Goal: Information Seeking & Learning: Learn about a topic

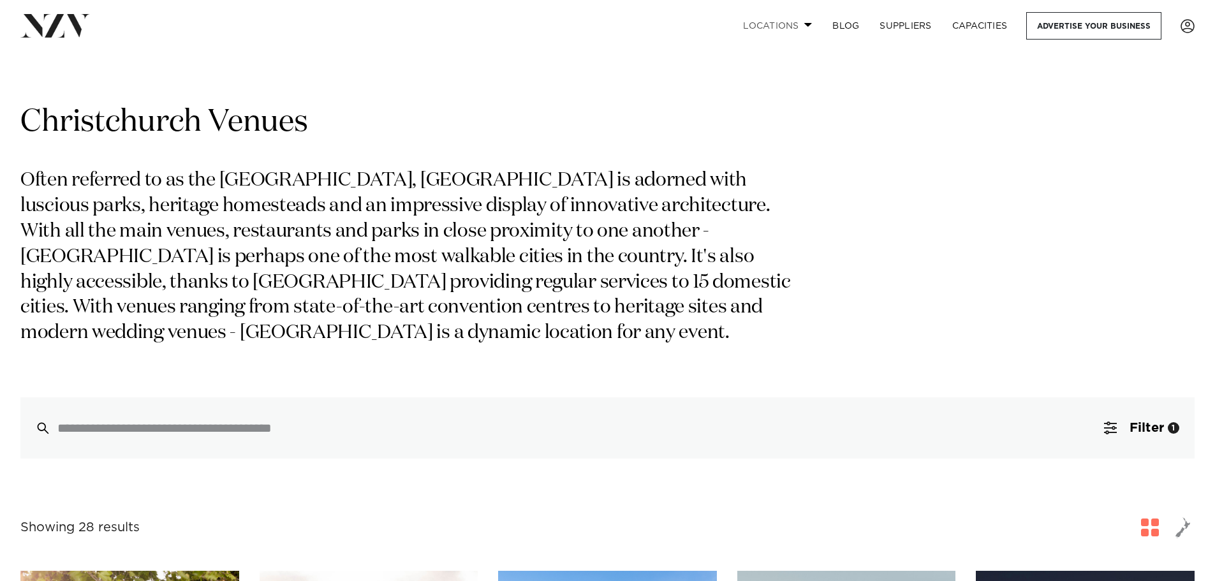
click at [783, 17] on link "Locations" at bounding box center [777, 25] width 89 height 27
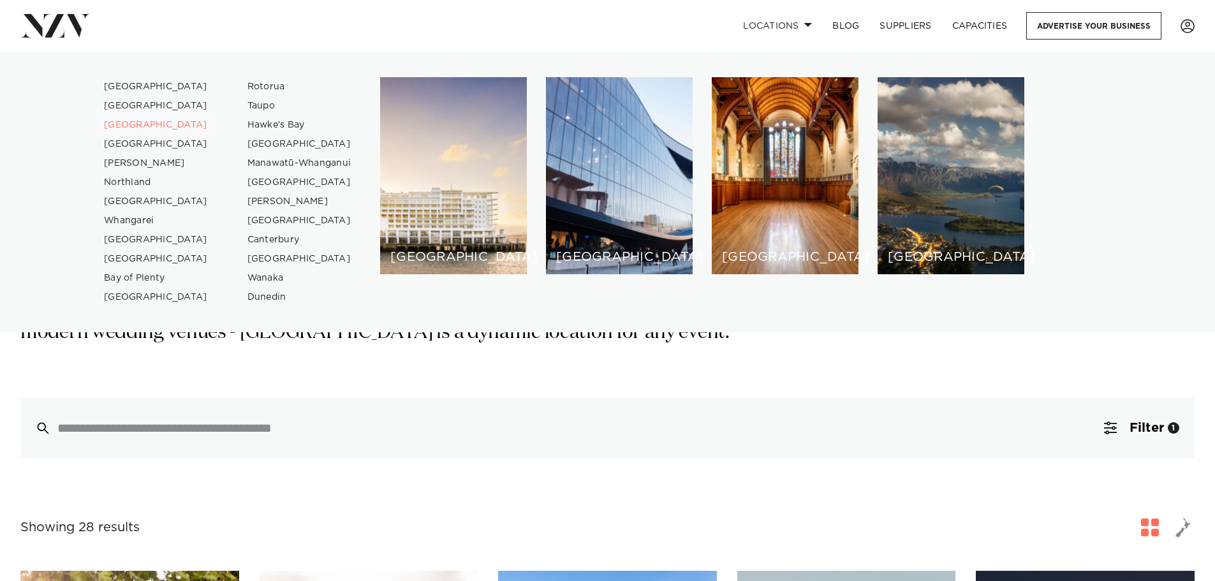
click at [136, 124] on link "[GEOGRAPHIC_DATA]" at bounding box center [156, 124] width 124 height 19
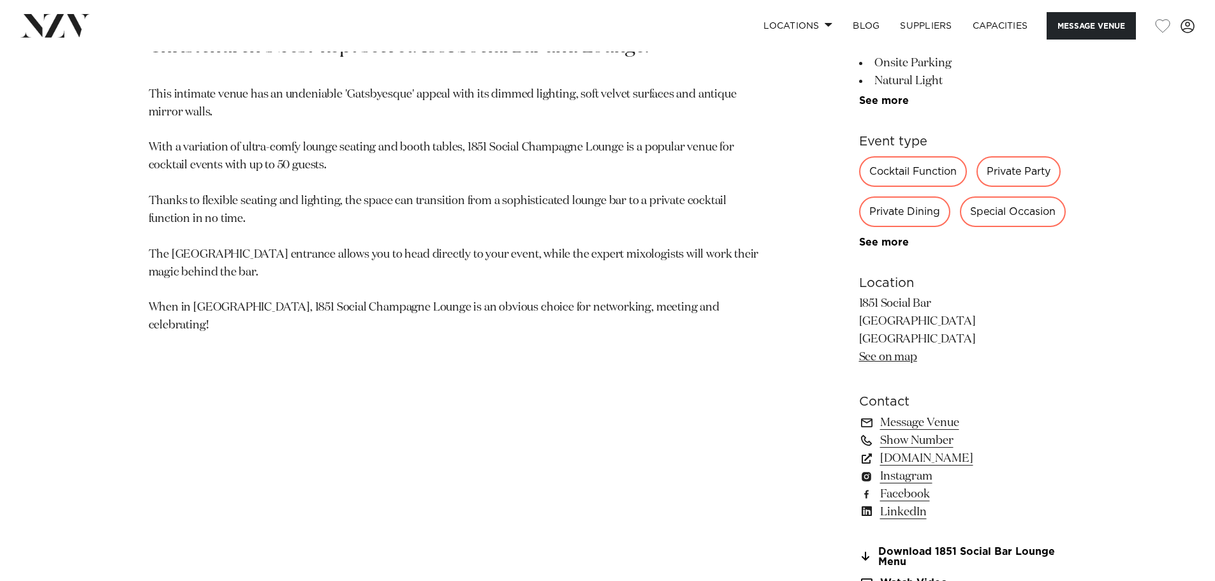
scroll to position [765, 0]
click at [880, 237] on link "See more" at bounding box center [908, 242] width 99 height 10
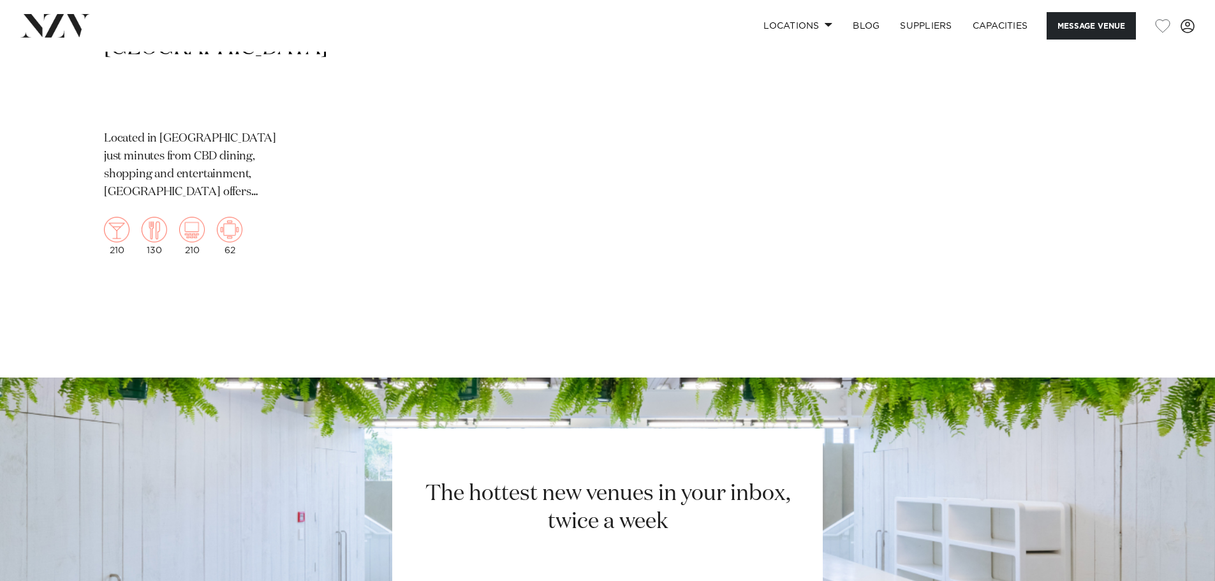
scroll to position [2678, 0]
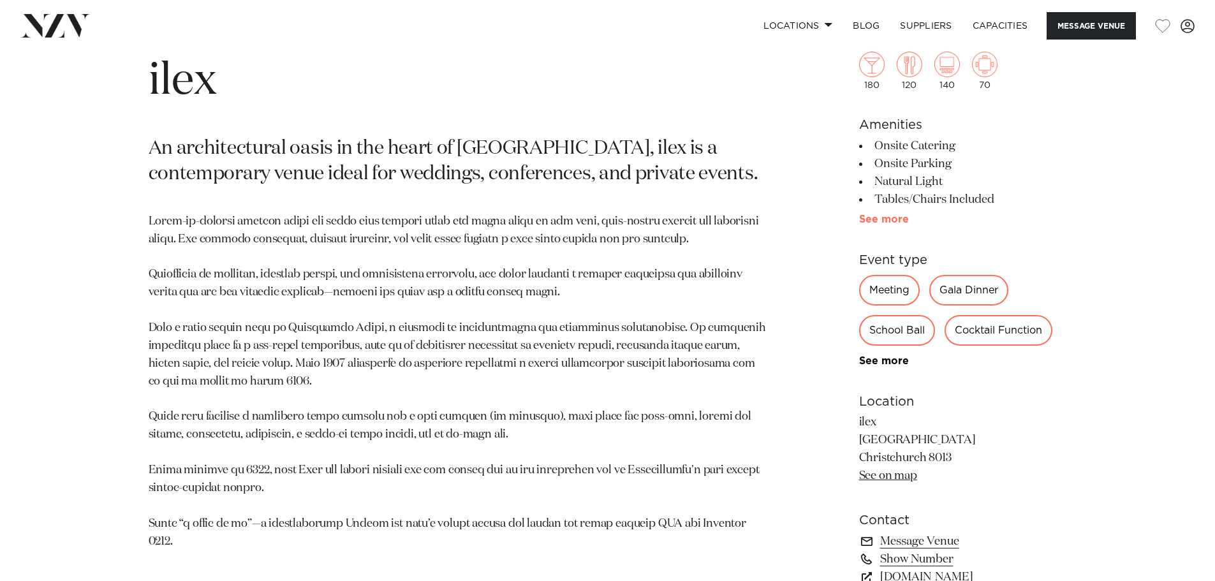
click at [877, 222] on link "See more" at bounding box center [908, 219] width 99 height 10
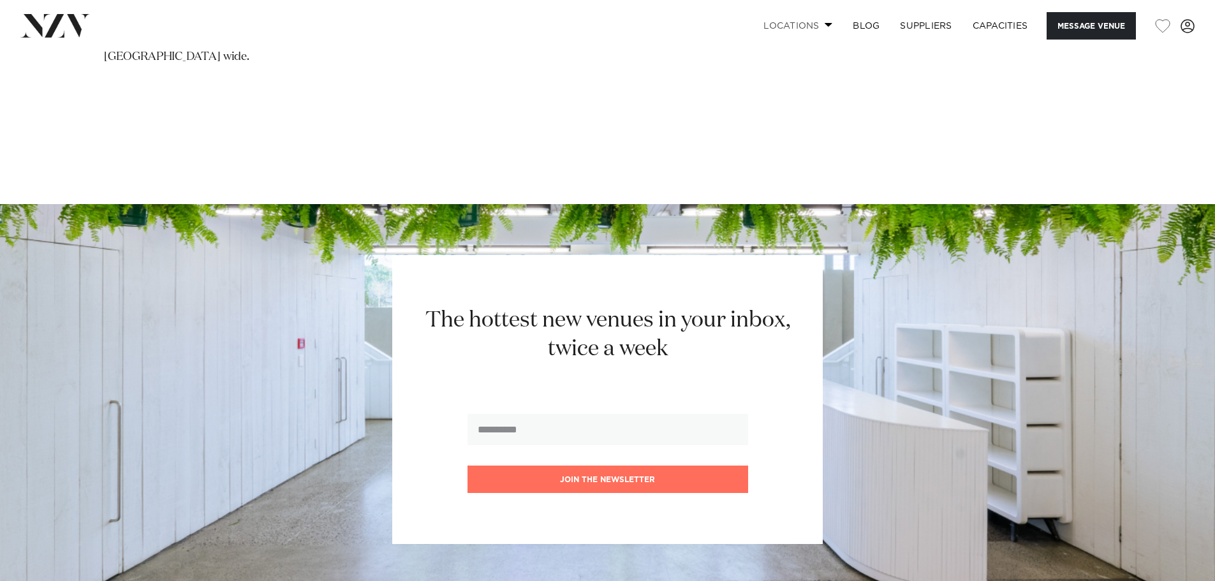
scroll to position [3058, 0]
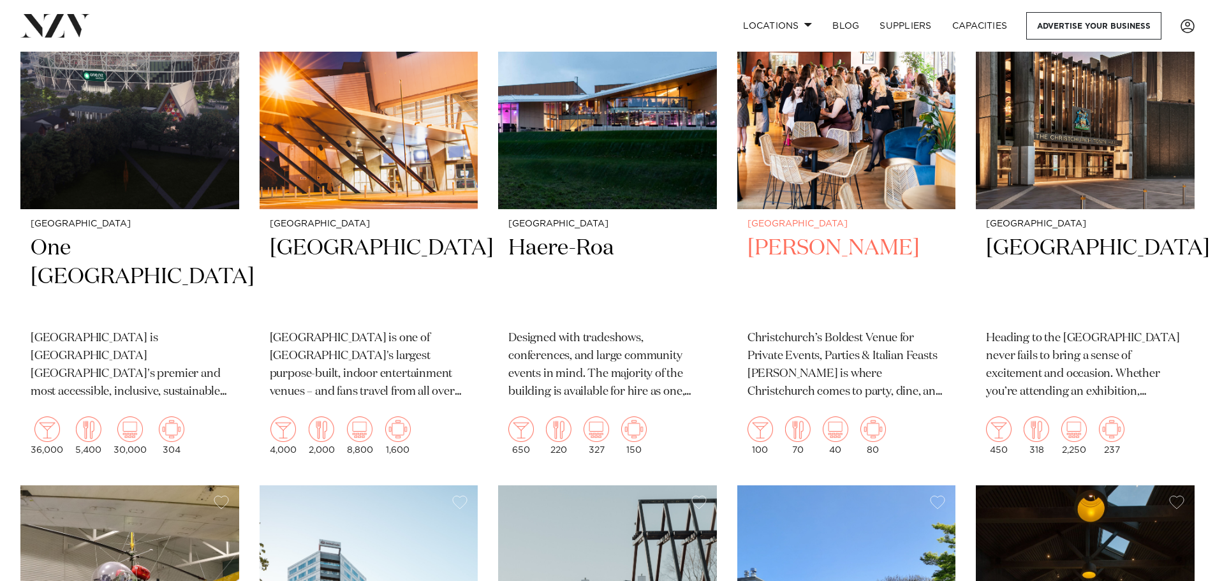
scroll to position [1212, 0]
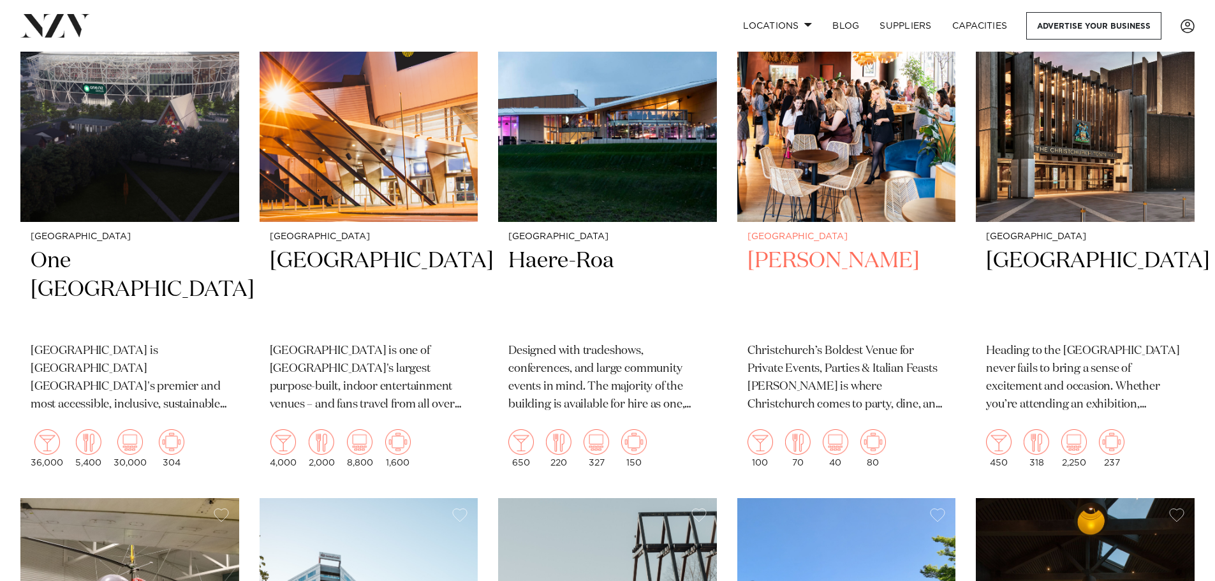
click at [780, 251] on h2 "Bar Franco" at bounding box center [846, 290] width 198 height 86
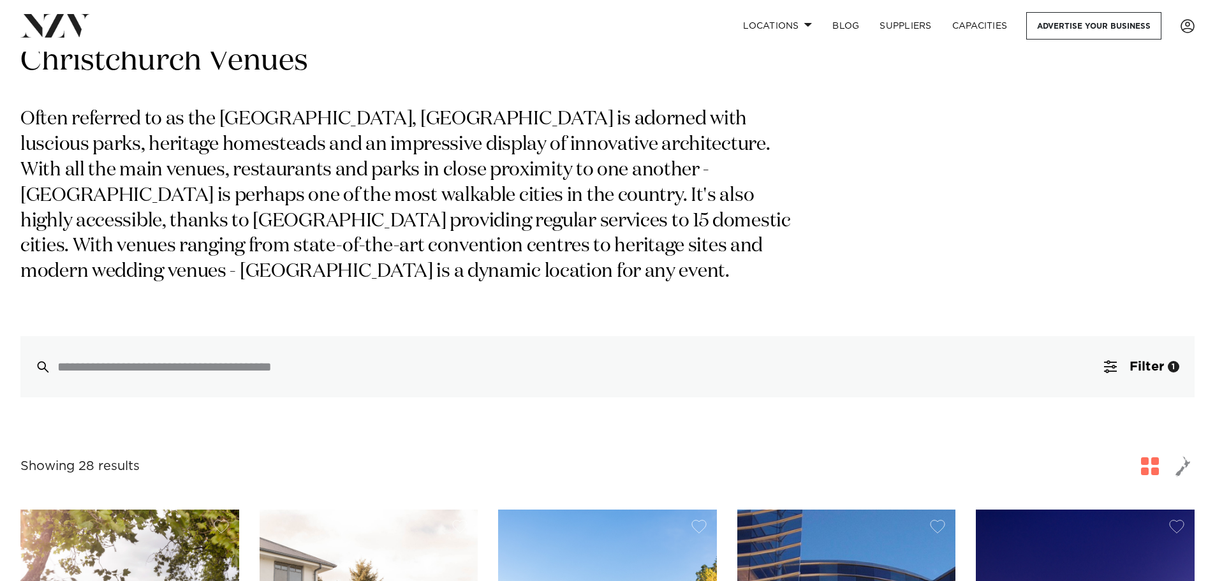
scroll to position [0, 0]
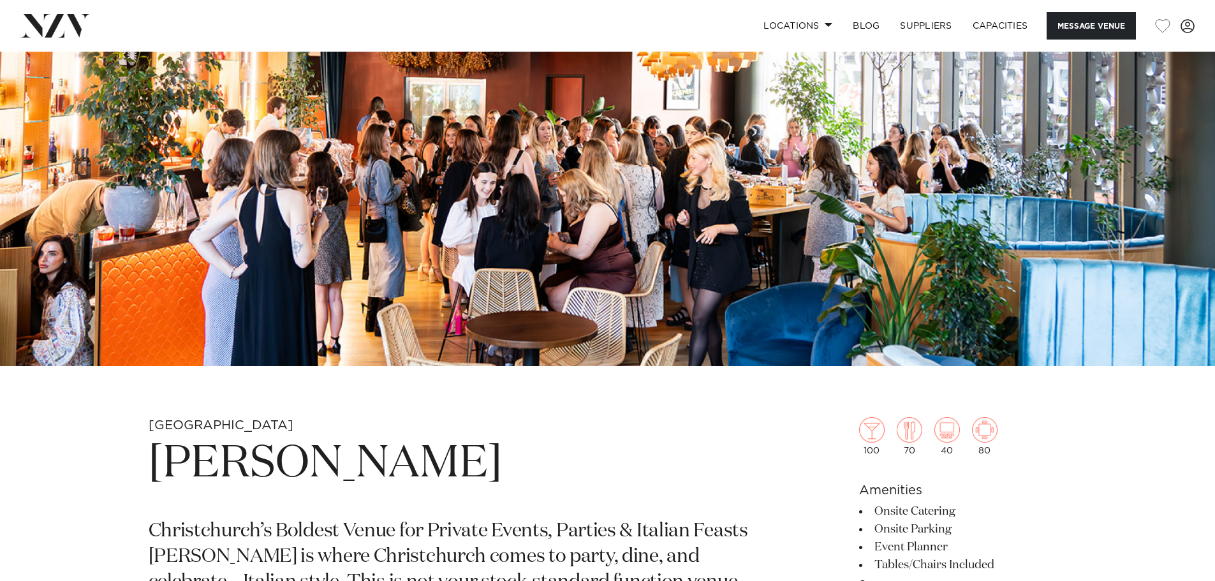
scroll to position [319, 0]
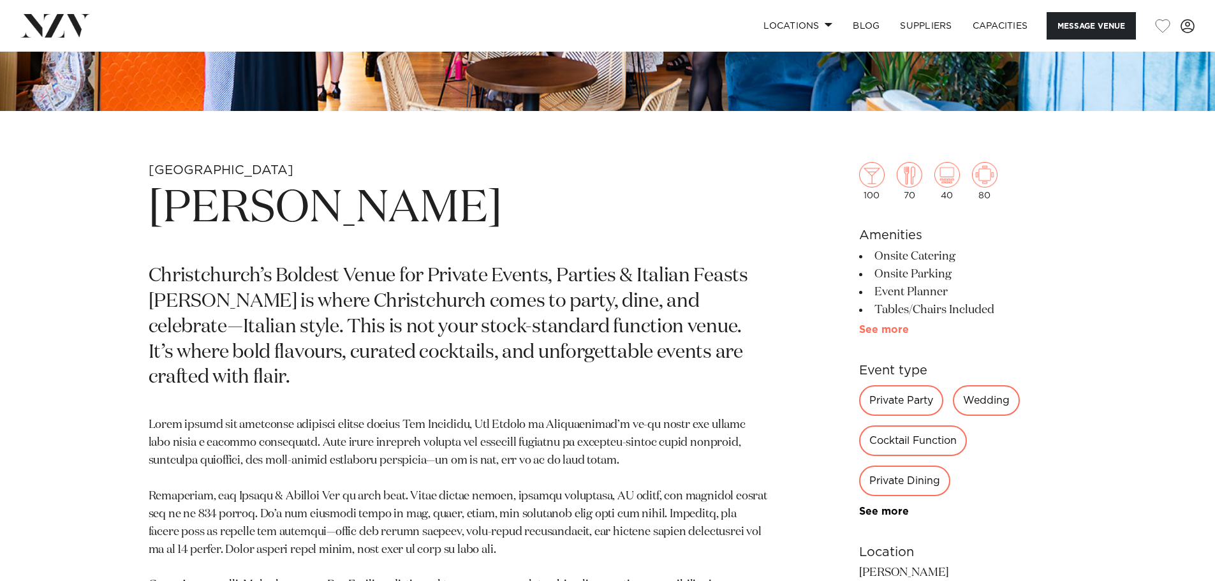
click at [877, 330] on link "See more" at bounding box center [908, 330] width 99 height 10
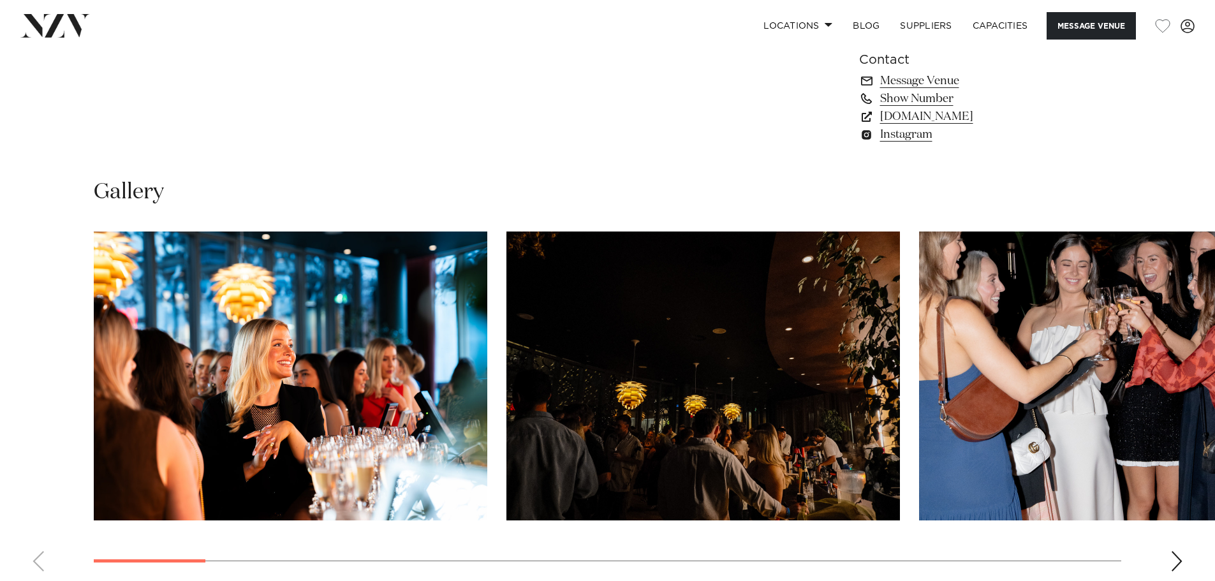
scroll to position [1530, 0]
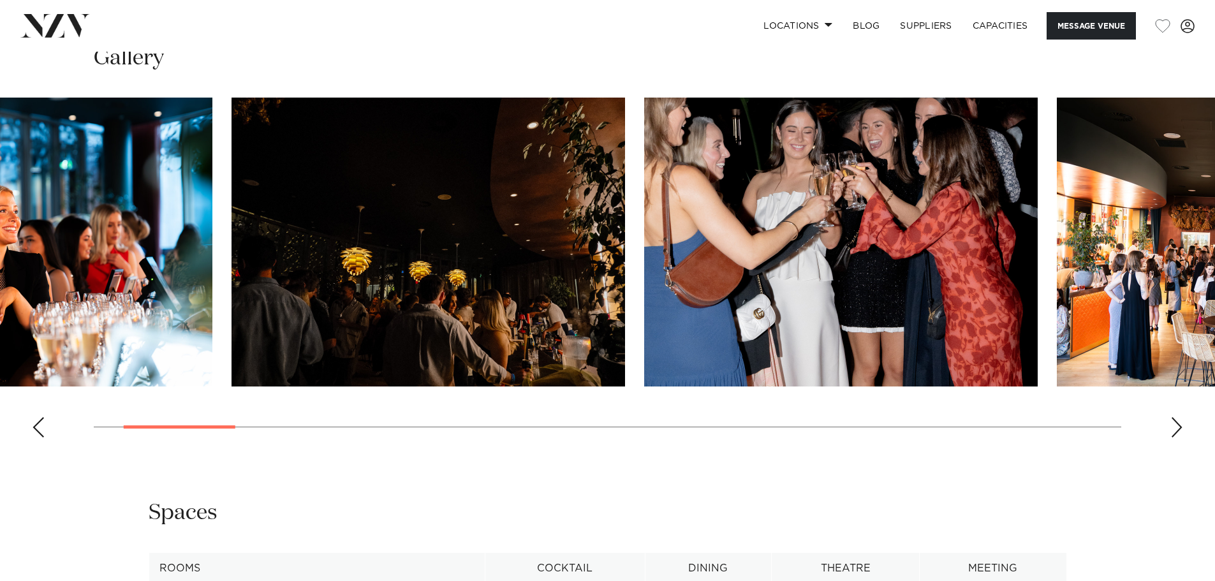
click at [231, 243] on img "2 / 23" at bounding box center [427, 242] width 393 height 289
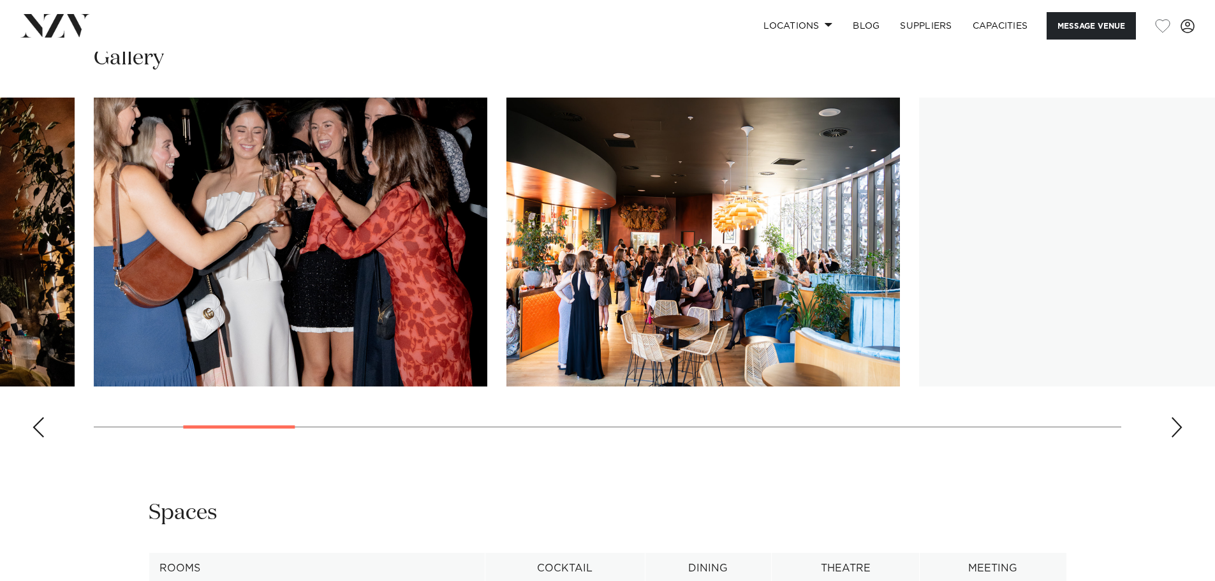
click at [506, 232] on img "4 / 23" at bounding box center [702, 242] width 393 height 289
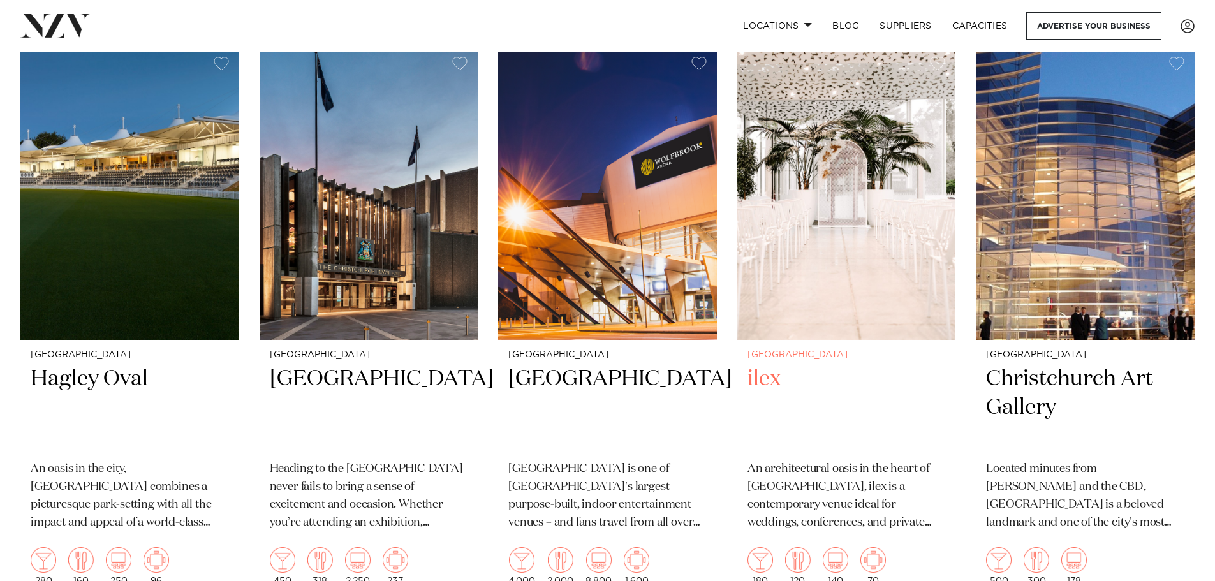
scroll to position [1020, 0]
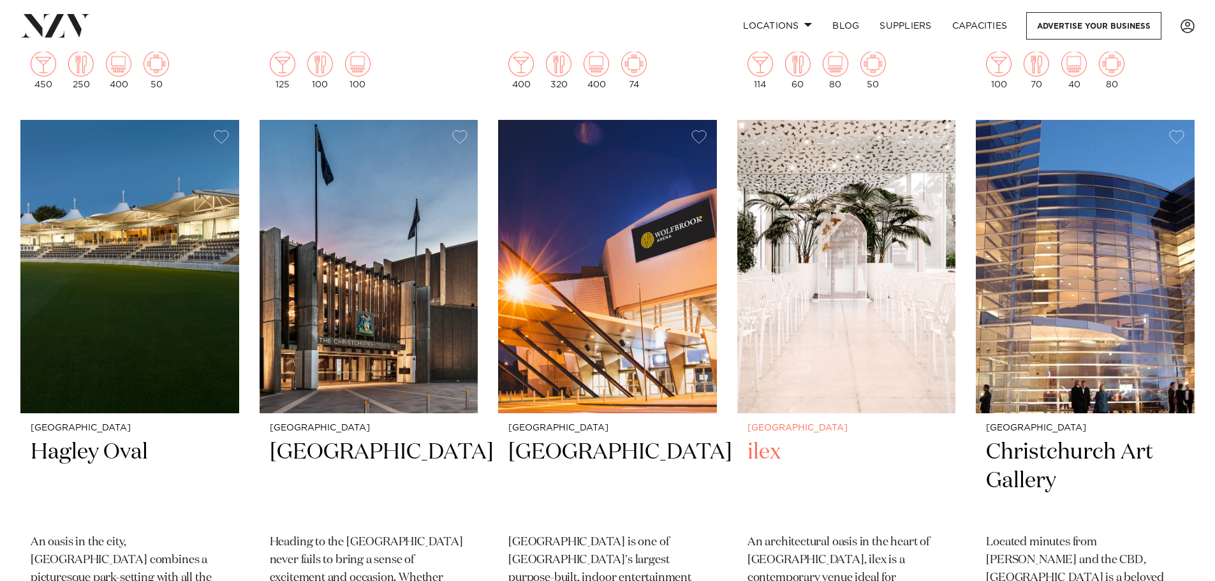
click at [789, 246] on img at bounding box center [846, 266] width 219 height 293
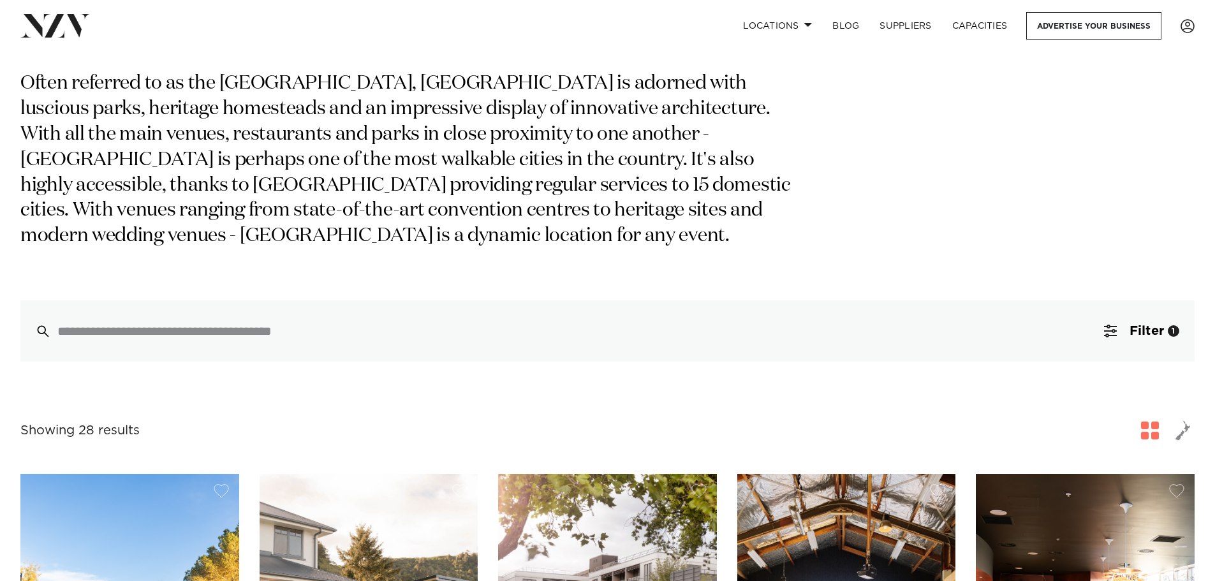
scroll to position [0, 0]
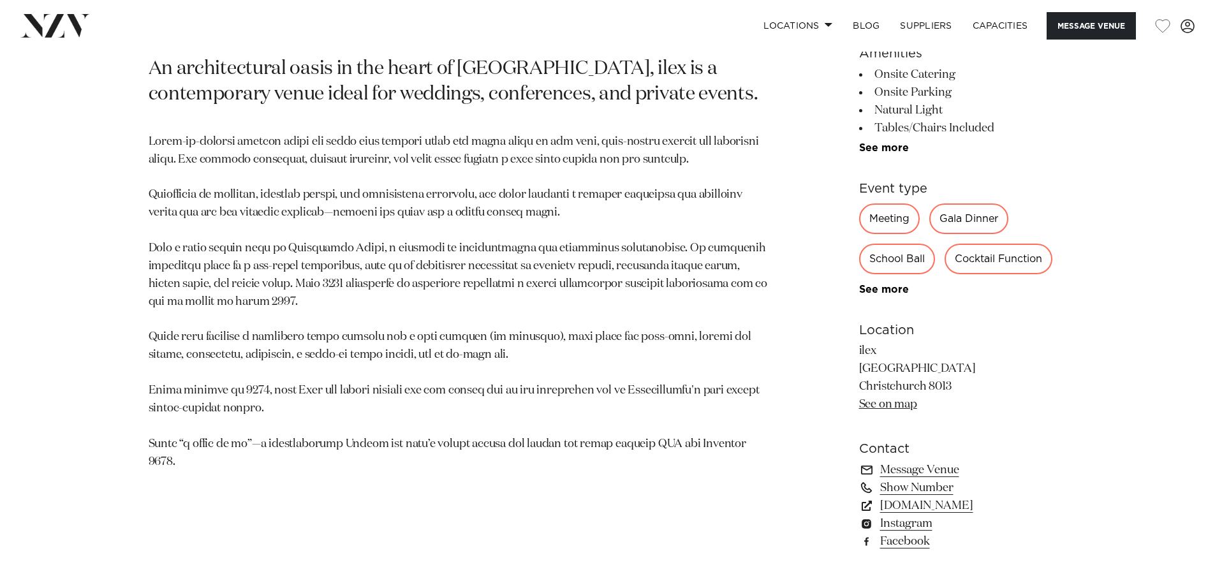
scroll to position [701, 0]
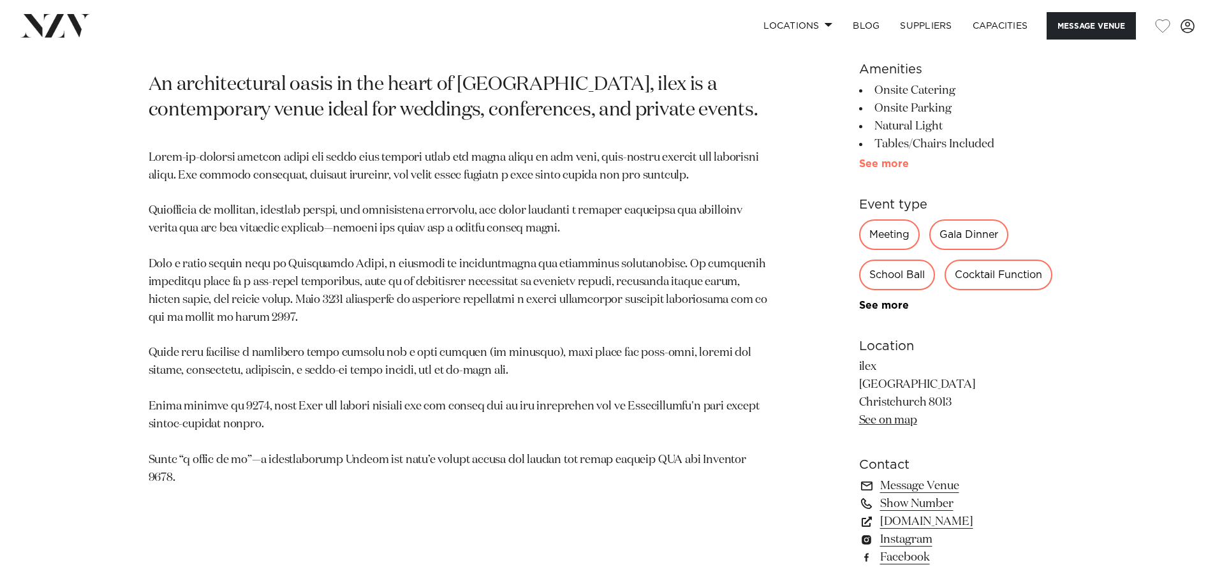
click at [891, 164] on link "See more" at bounding box center [908, 164] width 99 height 10
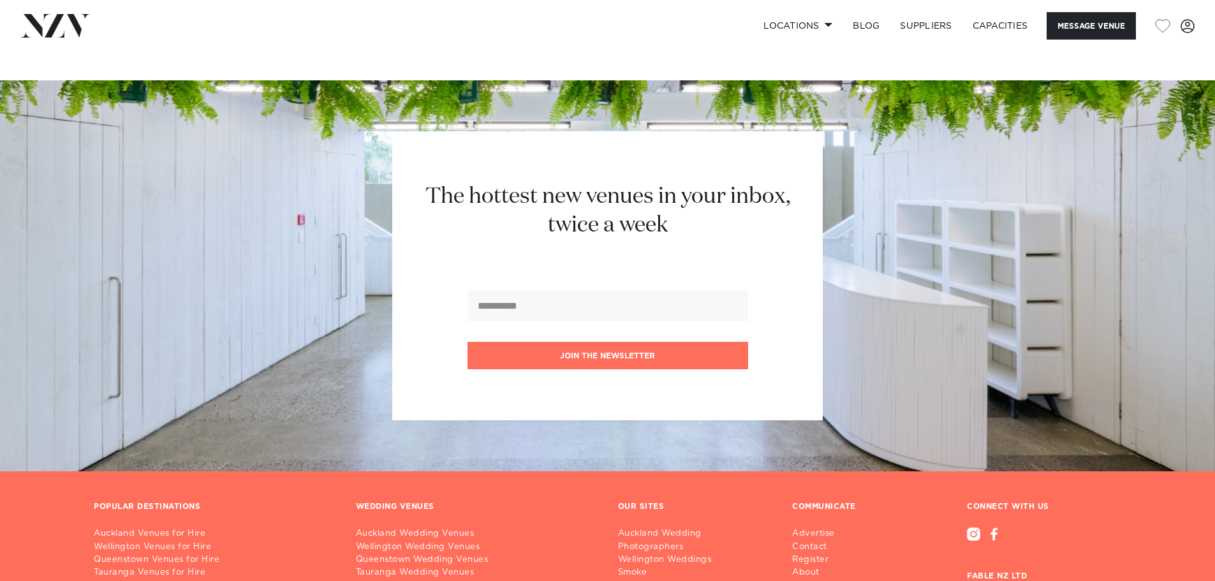
scroll to position [3061, 0]
